Goal: Use online tool/utility

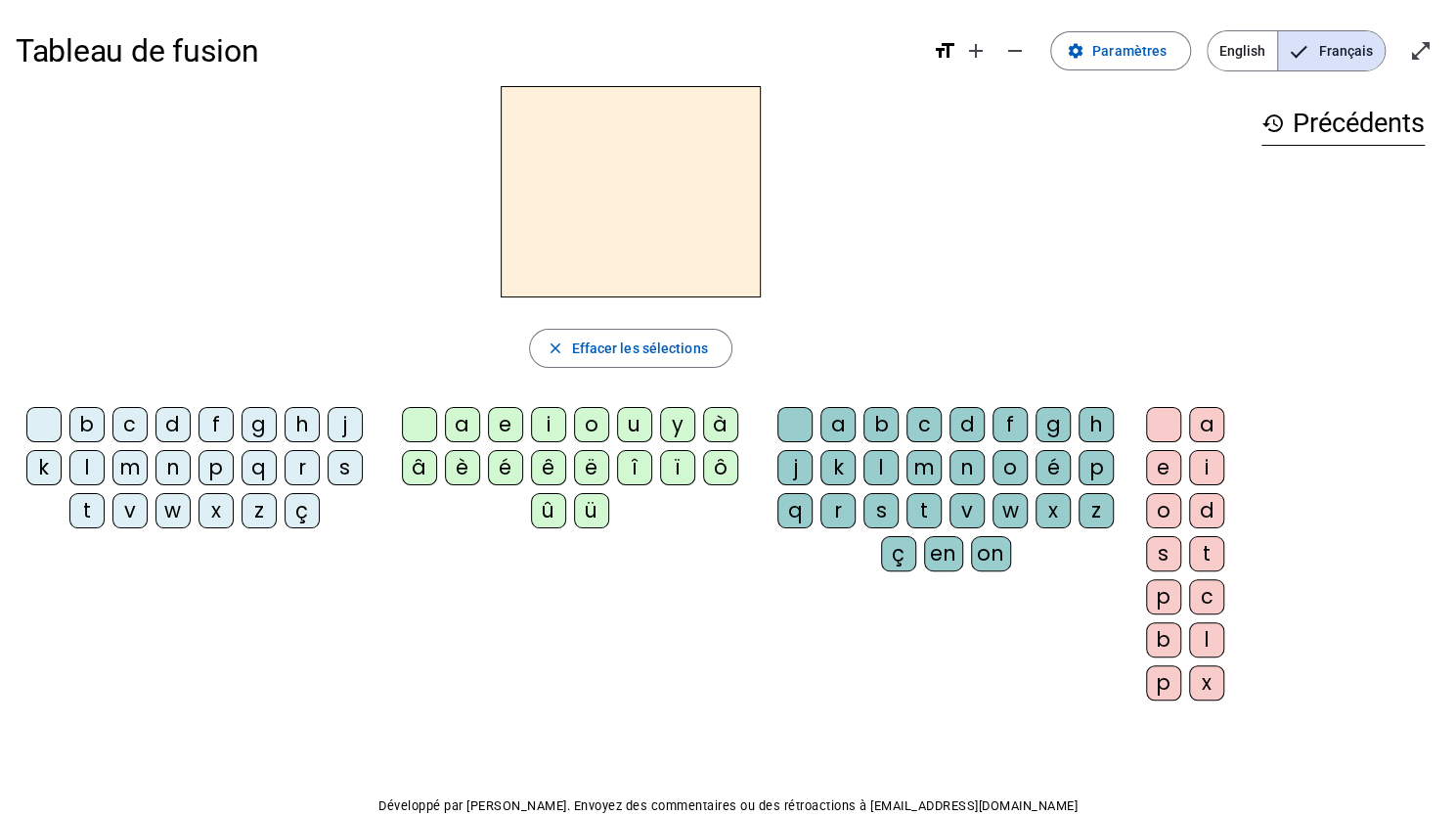
click at [212, 427] on div "f" at bounding box center [216, 424] width 36 height 36
click at [543, 473] on div "ê" at bounding box center [548, 468] width 36 height 36
click at [927, 513] on div "t" at bounding box center [924, 511] width 36 height 36
click at [1159, 460] on div "e" at bounding box center [1164, 468] width 36 height 36
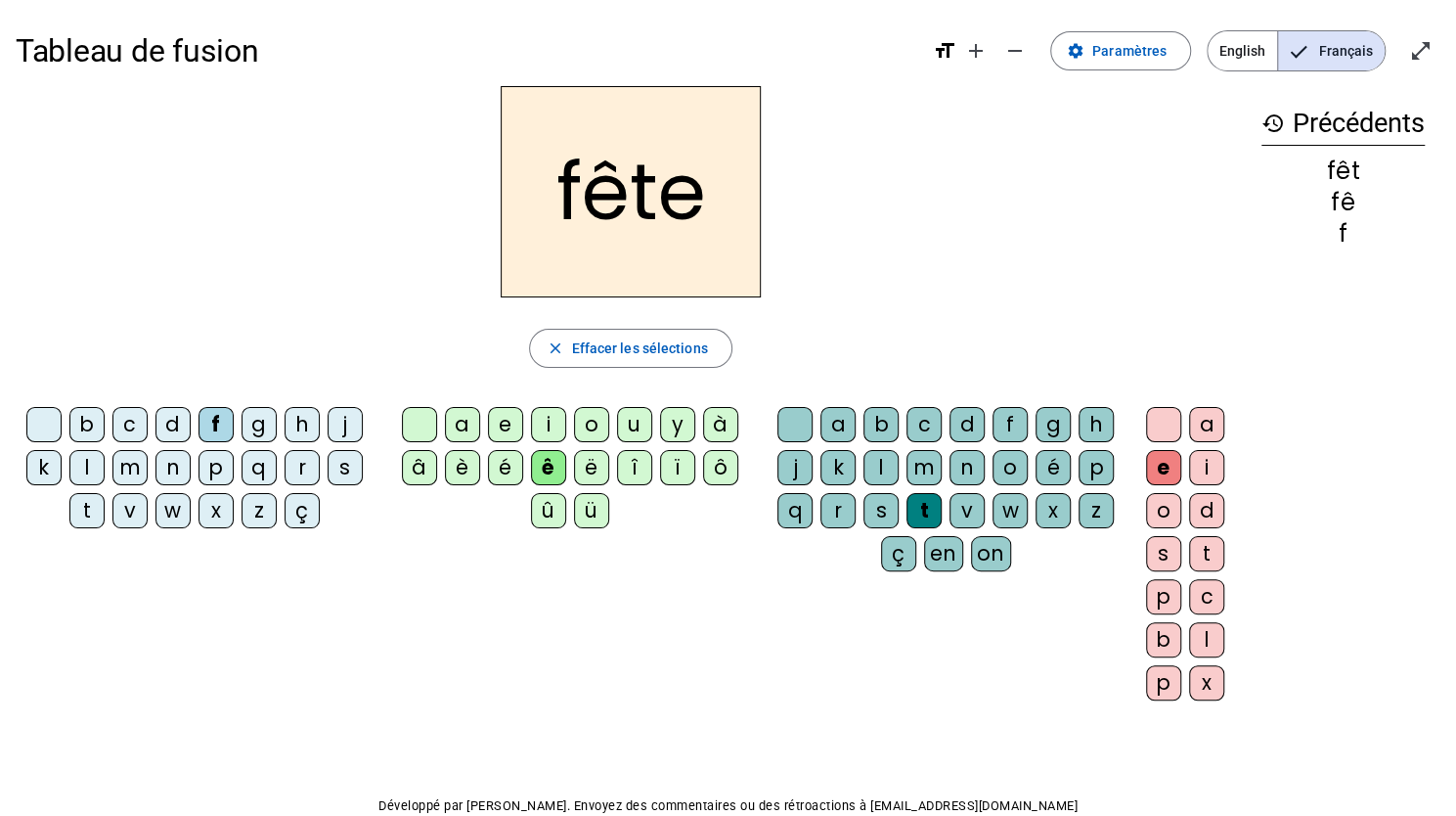
click at [92, 511] on div "t" at bounding box center [87, 511] width 36 height 36
click at [88, 412] on div "b" at bounding box center [87, 424] width 36 height 36
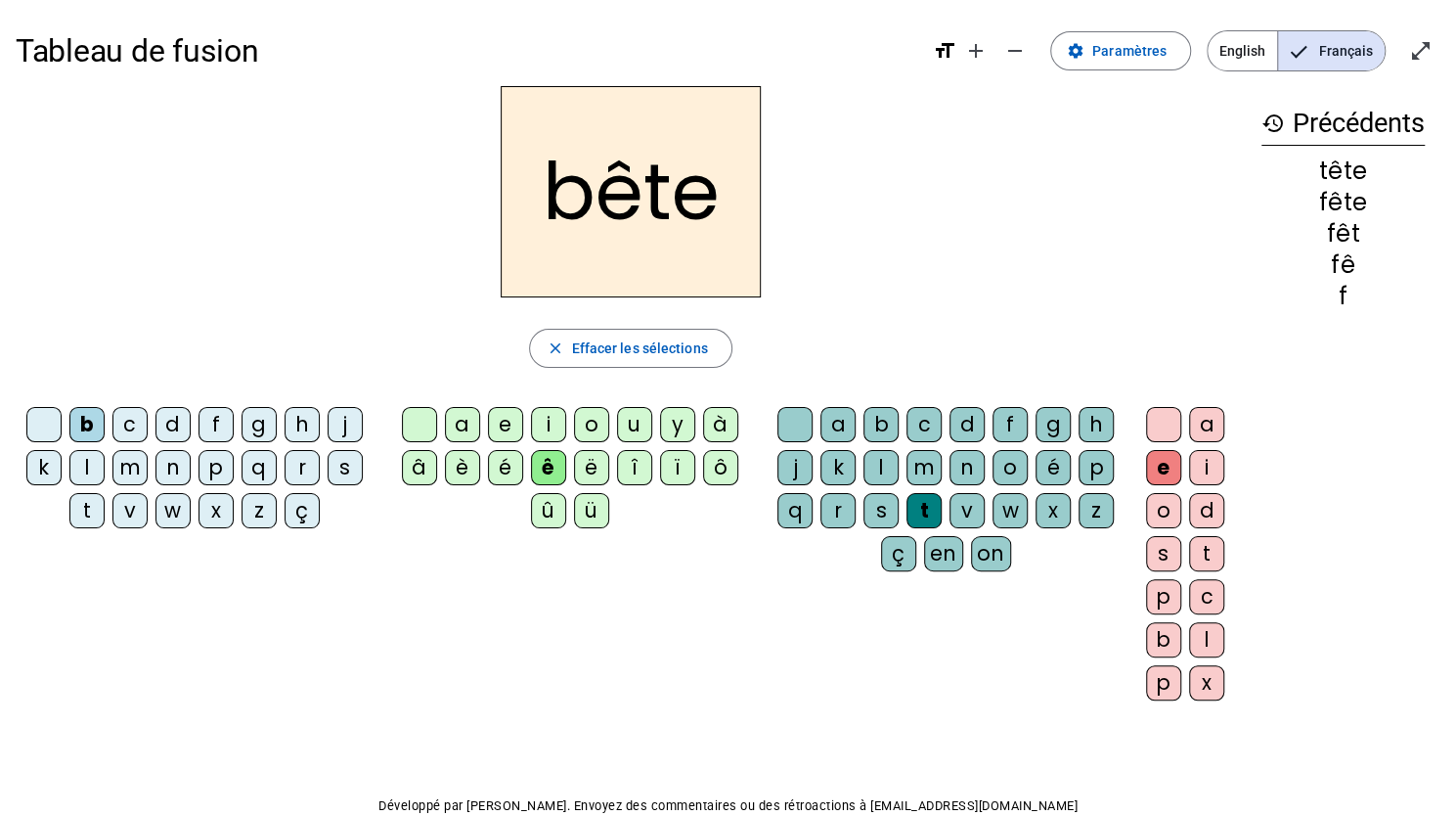
click at [629, 416] on div "u" at bounding box center [634, 424] width 36 height 36
click at [883, 506] on div "s" at bounding box center [881, 511] width 36 height 36
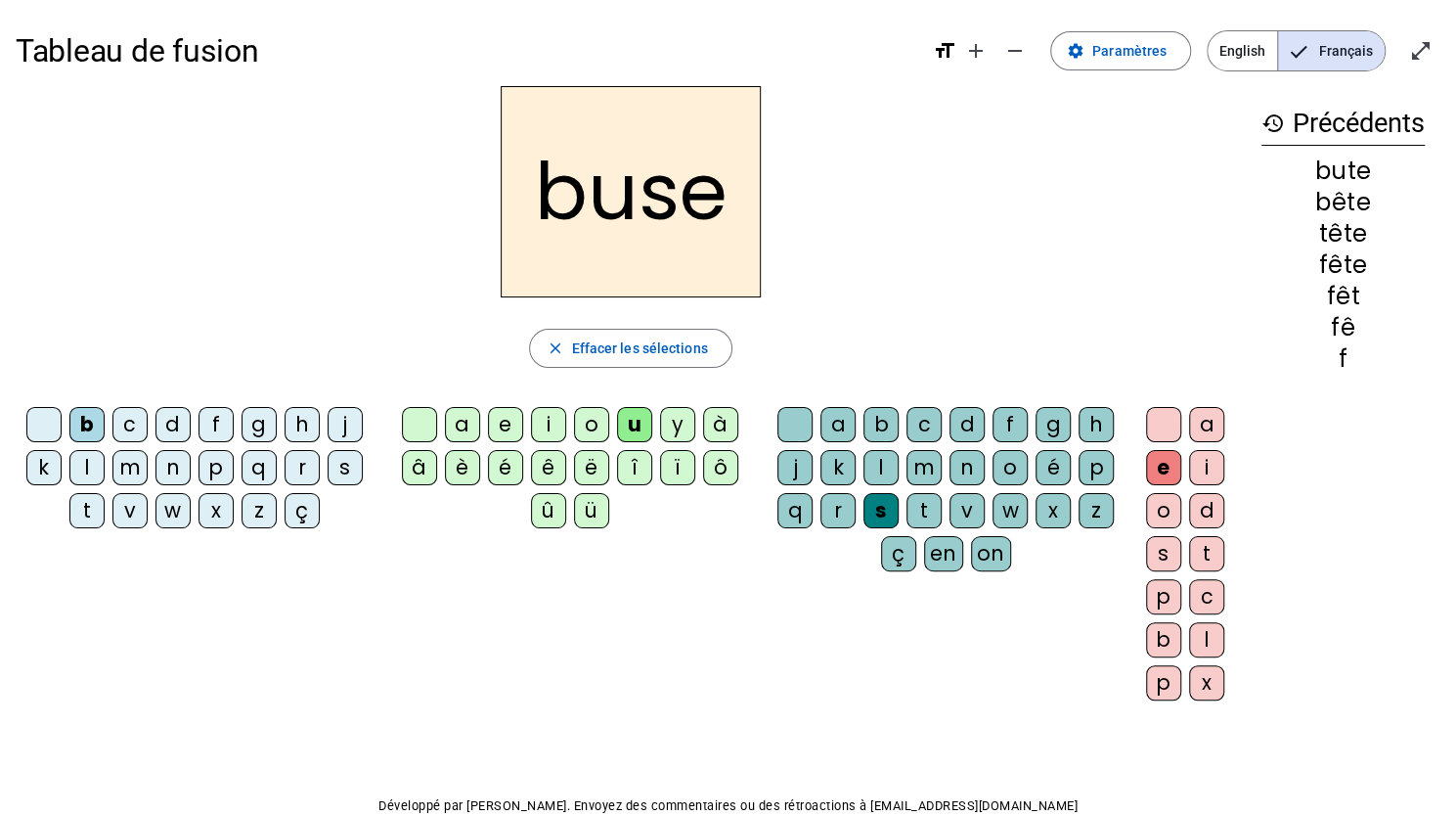
click at [546, 420] on div "i" at bounding box center [548, 424] width 36 height 36
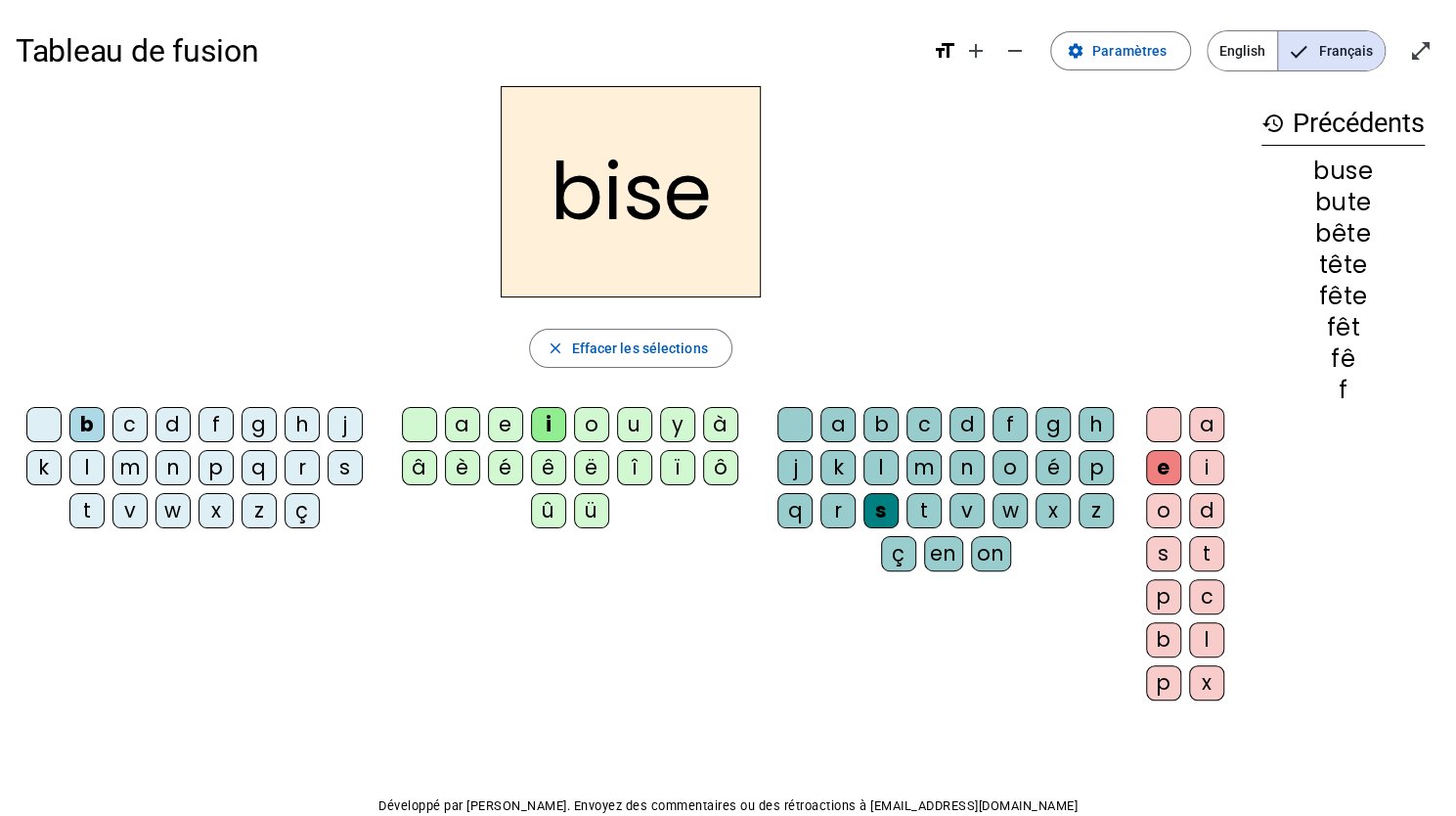
click at [458, 418] on div "a" at bounding box center [463, 424] width 36 height 36
